Goal: Task Accomplishment & Management: Complete application form

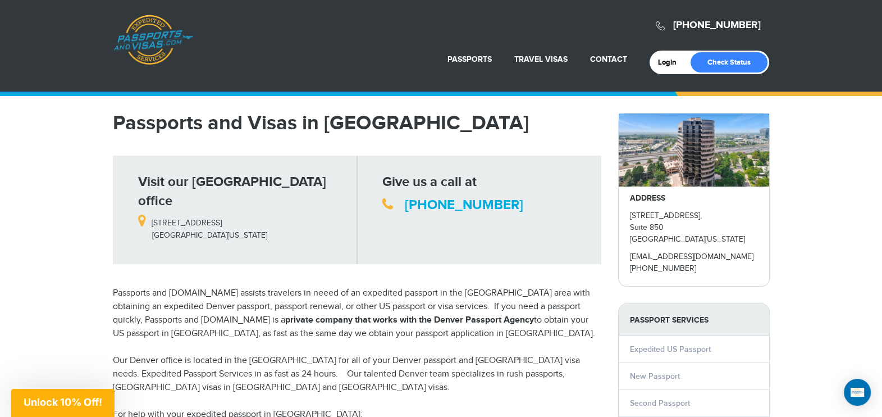
scroll to position [140, 0]
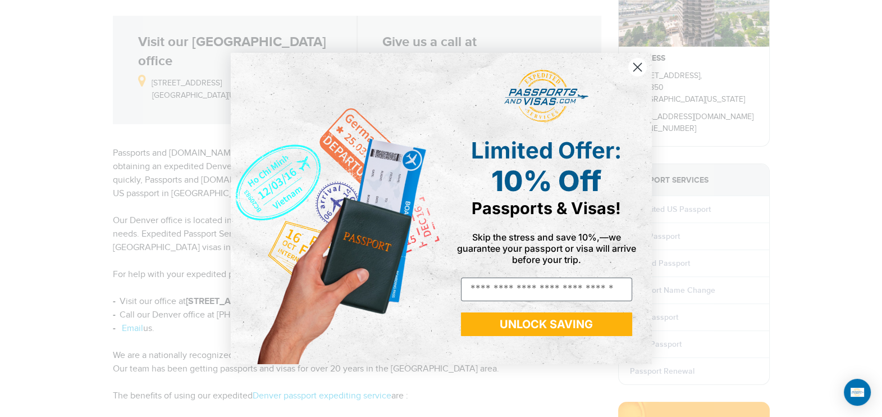
click at [637, 69] on circle "Close dialog" at bounding box center [637, 67] width 19 height 19
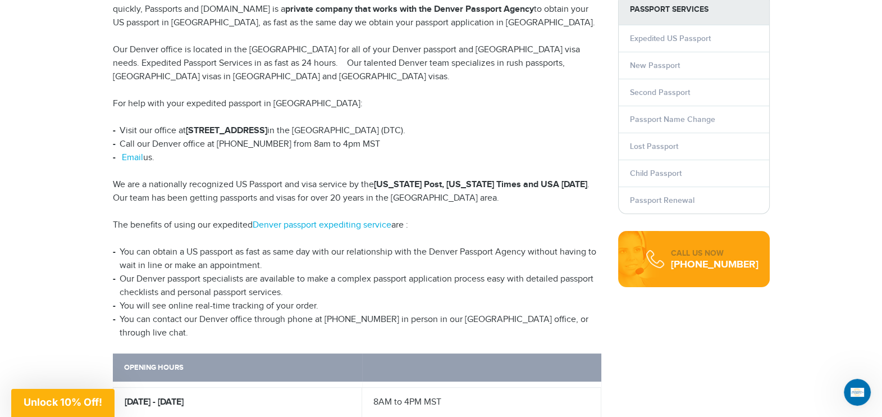
scroll to position [280, 0]
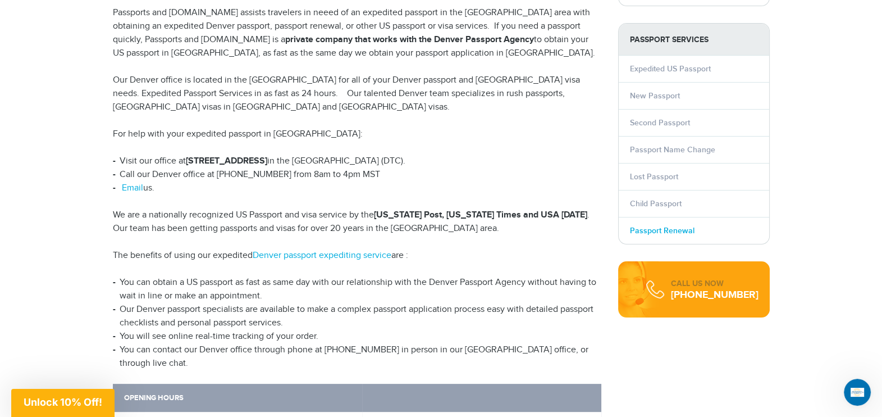
click at [666, 226] on link "Passport Renewal" at bounding box center [662, 231] width 65 height 10
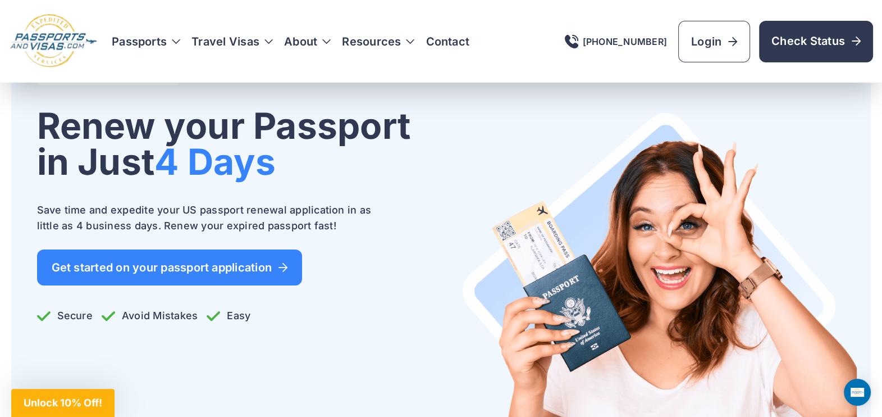
scroll to position [70, 0]
